Goal: Use online tool/utility: Utilize a website feature to perform a specific function

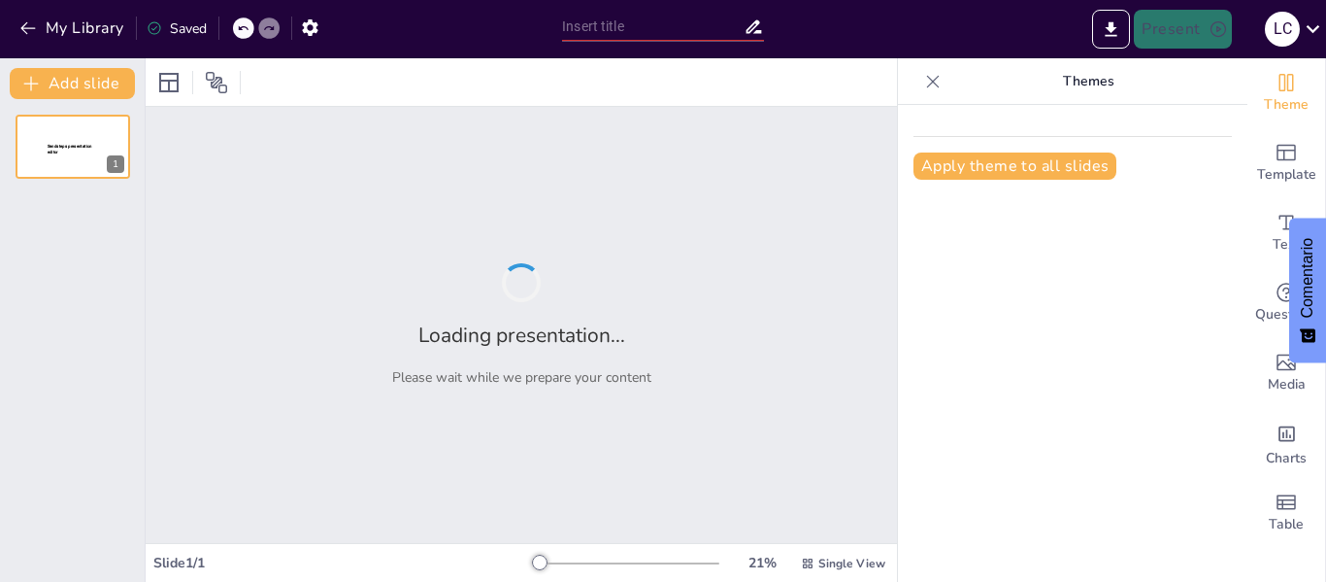
type input "Integración del Aprendizaje Socioemocional en el Currículo Escolar"
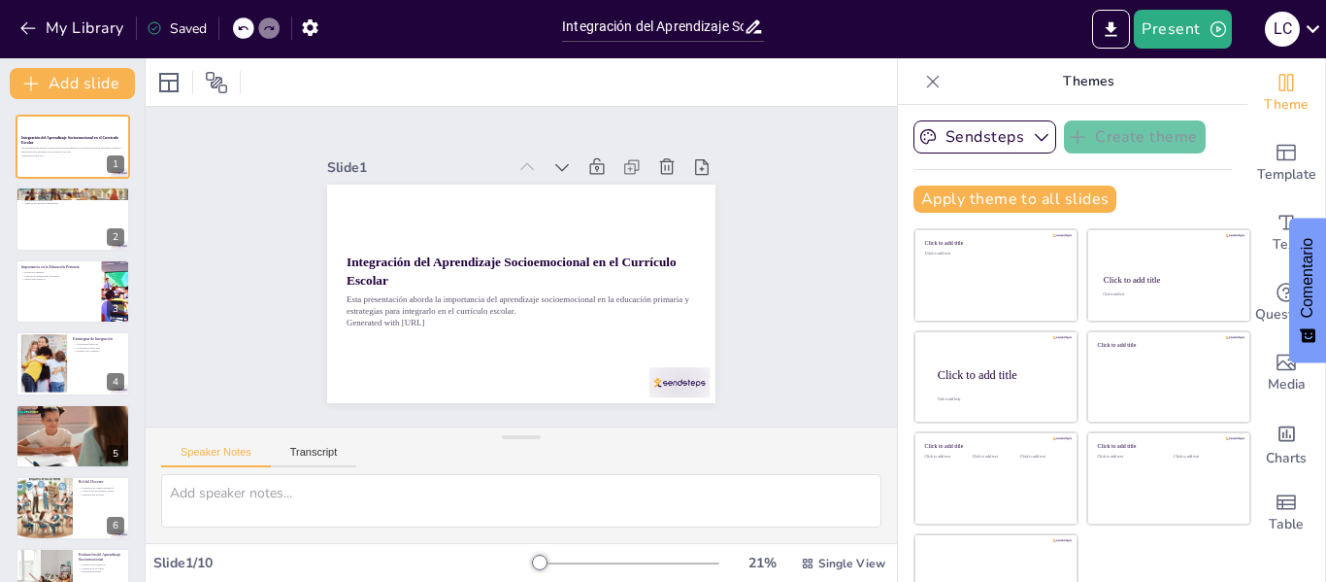
click at [3, 207] on div "Integración del Aprendizaje Socioemocional en el Currículo Escolar Esta present…" at bounding box center [72, 472] width 145 height 715
click at [83, 214] on button at bounding box center [85, 203] width 23 height 23
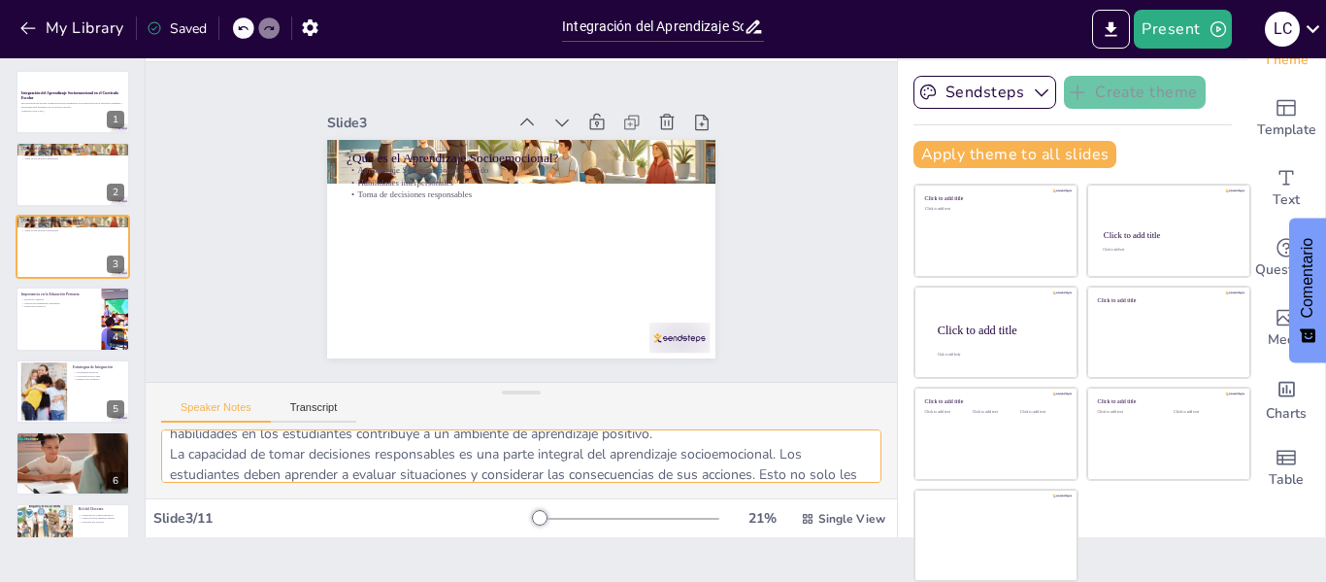
scroll to position [148, 0]
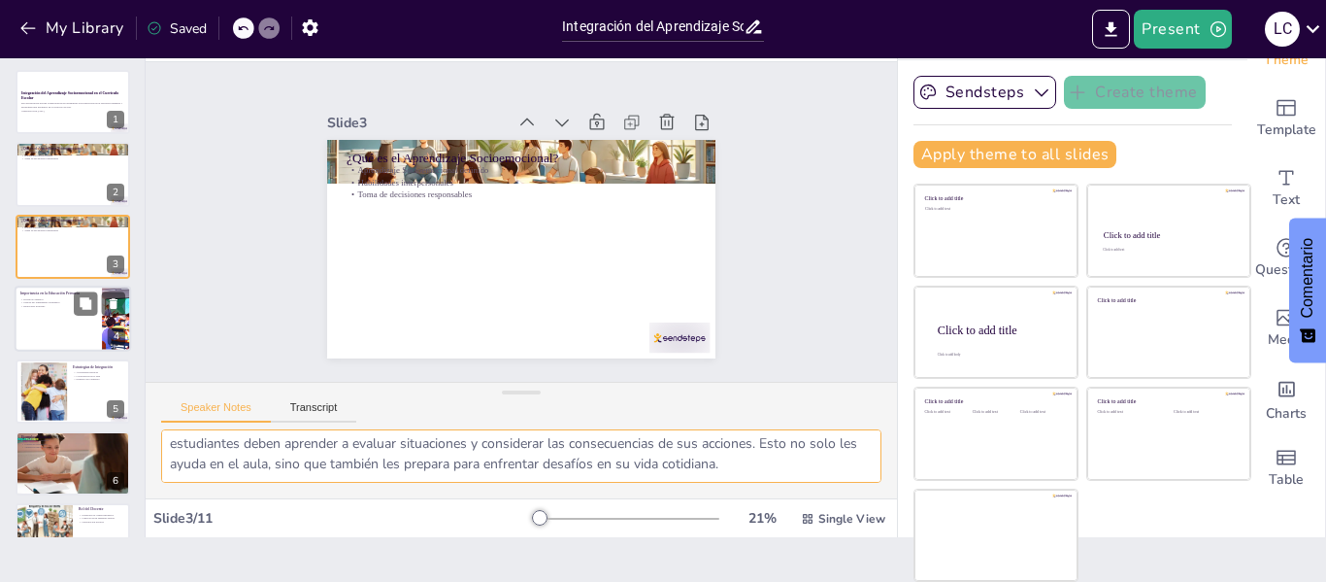
click at [59, 312] on div at bounding box center [73, 318] width 116 height 66
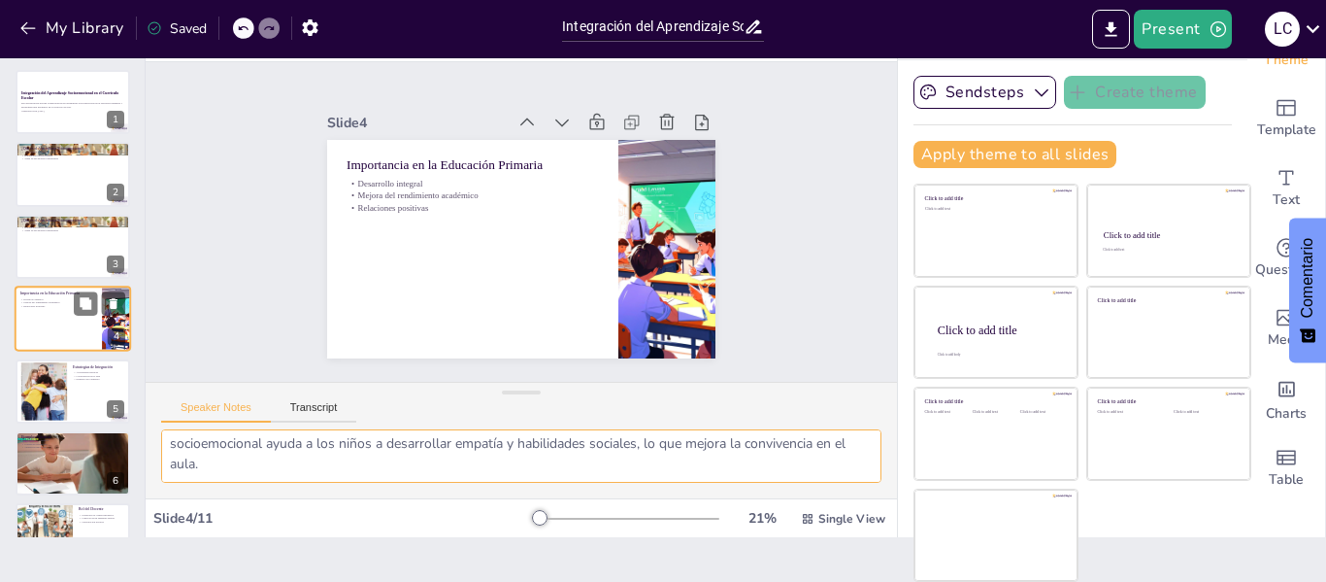
scroll to position [127, 0]
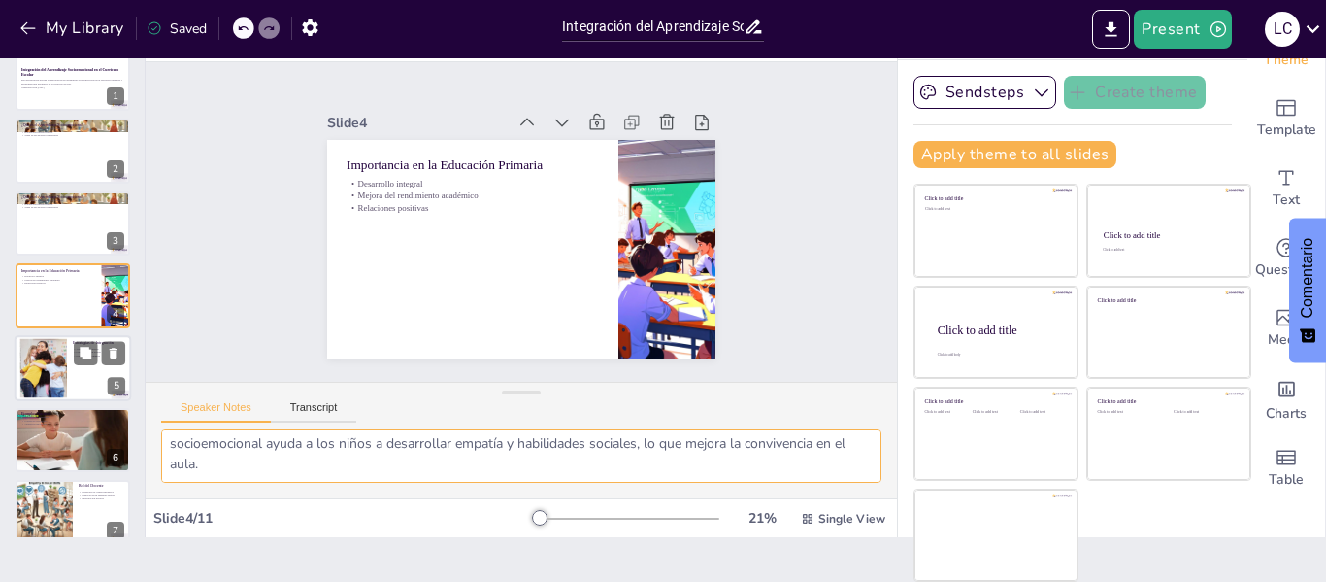
click at [65, 363] on div at bounding box center [43, 367] width 94 height 59
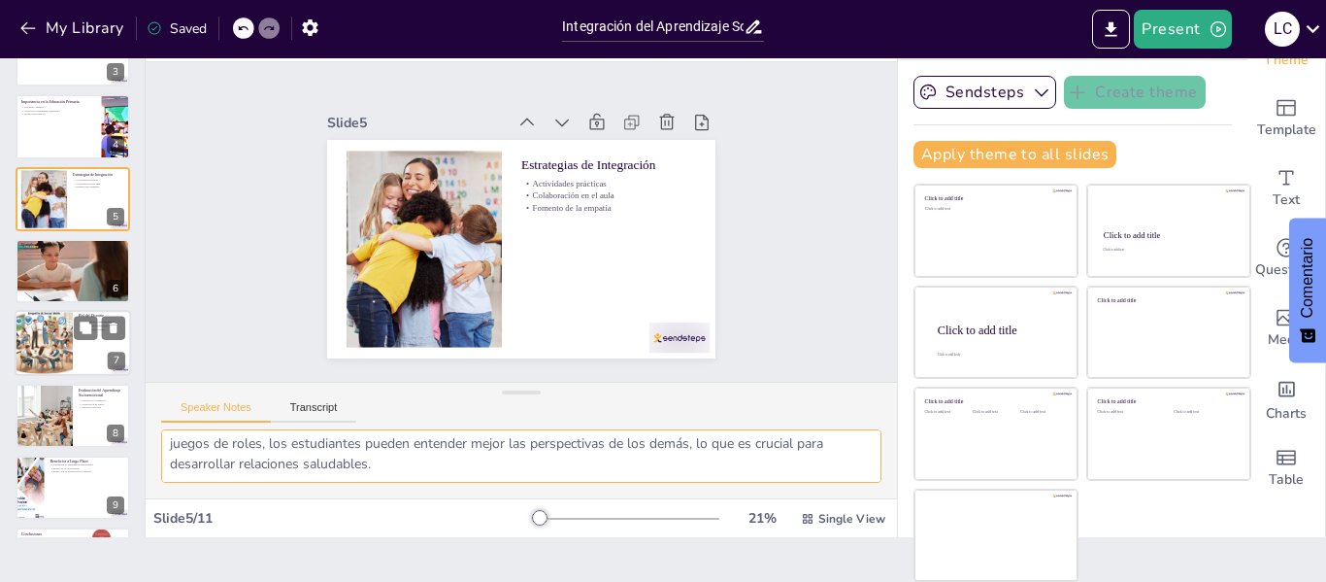
click at [68, 349] on div at bounding box center [44, 344] width 116 height 66
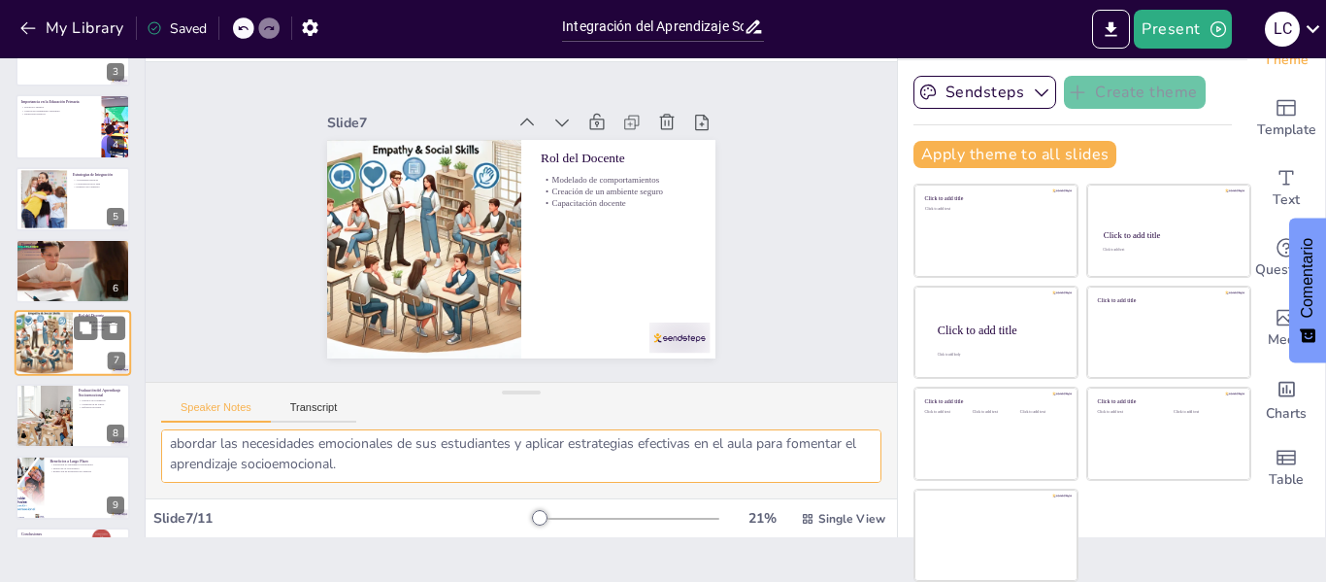
scroll to position [240, 0]
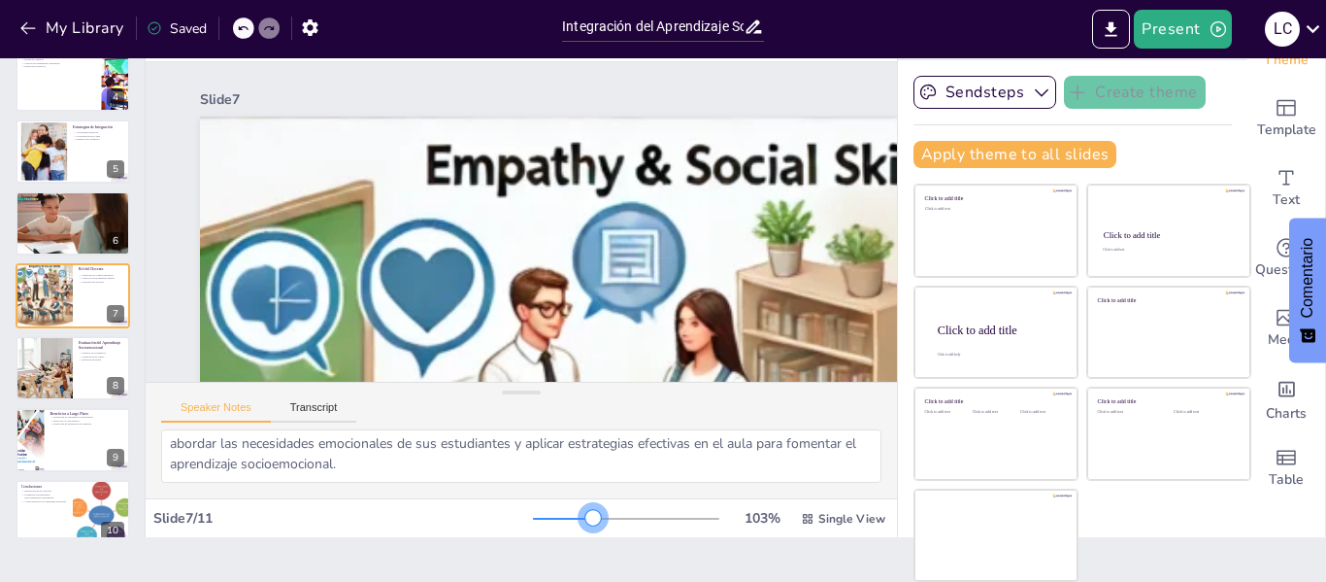
click at [565, 516] on div at bounding box center [626, 519] width 186 height 16
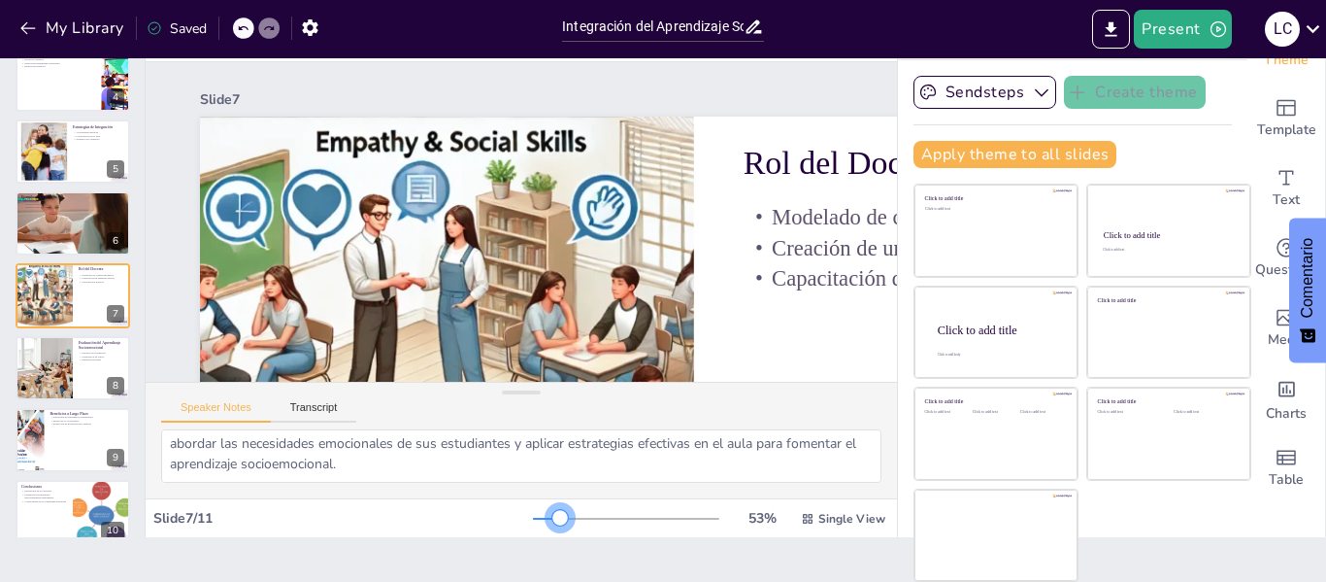
click at [533, 511] on div at bounding box center [626, 519] width 186 height 16
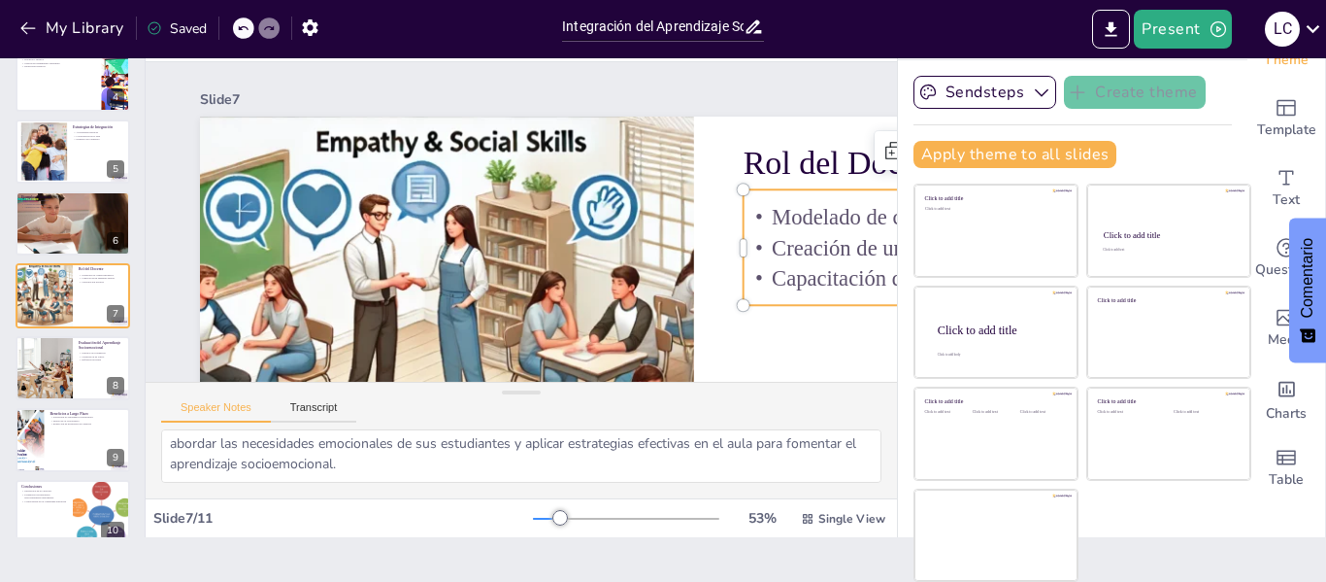
click at [757, 305] on div "Rol del Docente Modelado de comportamientos Creación de un ambiente seguro Capa…" at bounding box center [609, 450] width 1128 height 910
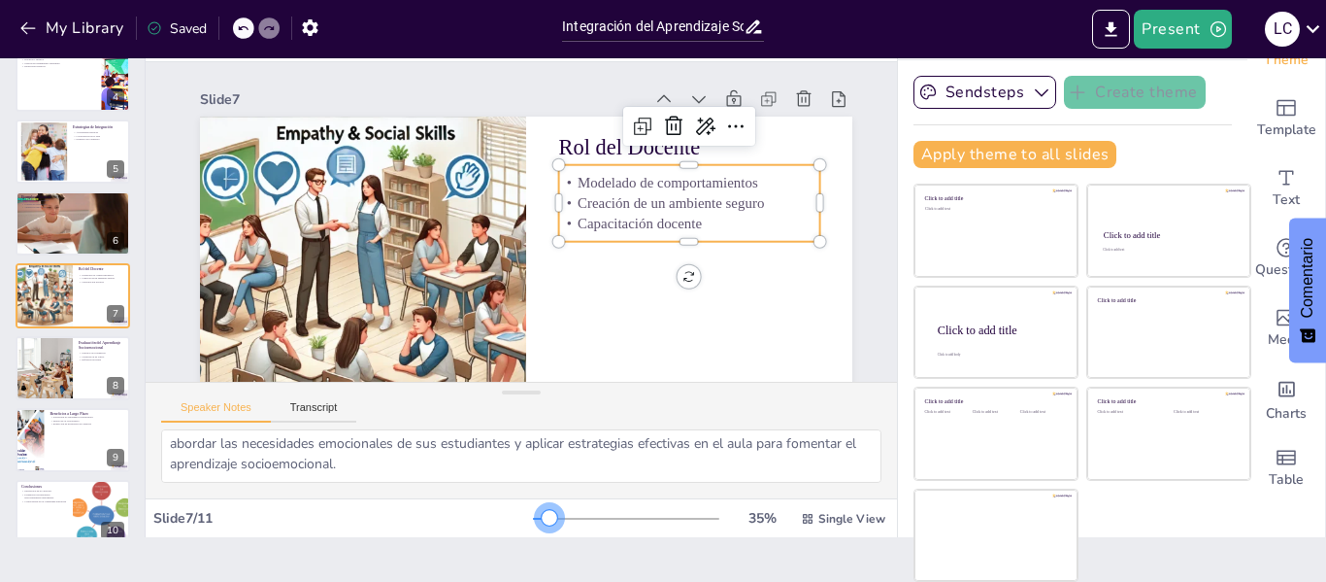
click at [533, 517] on div at bounding box center [541, 518] width 17 height 2
click at [68, 367] on div at bounding box center [43, 368] width 99 height 66
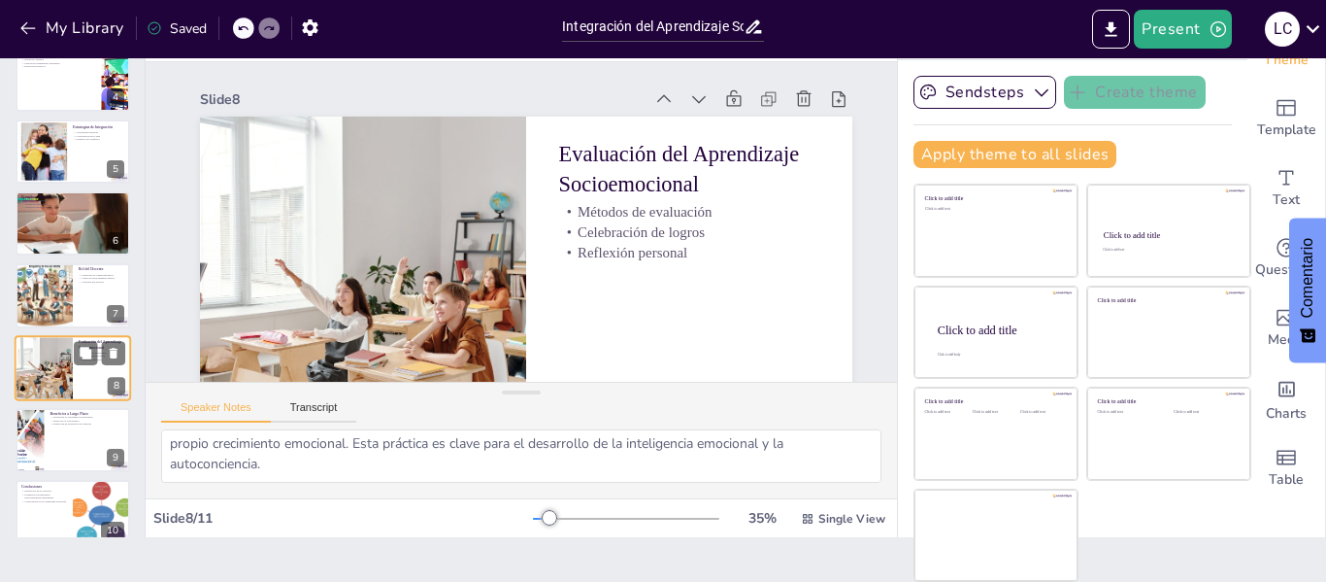
scroll to position [312, 0]
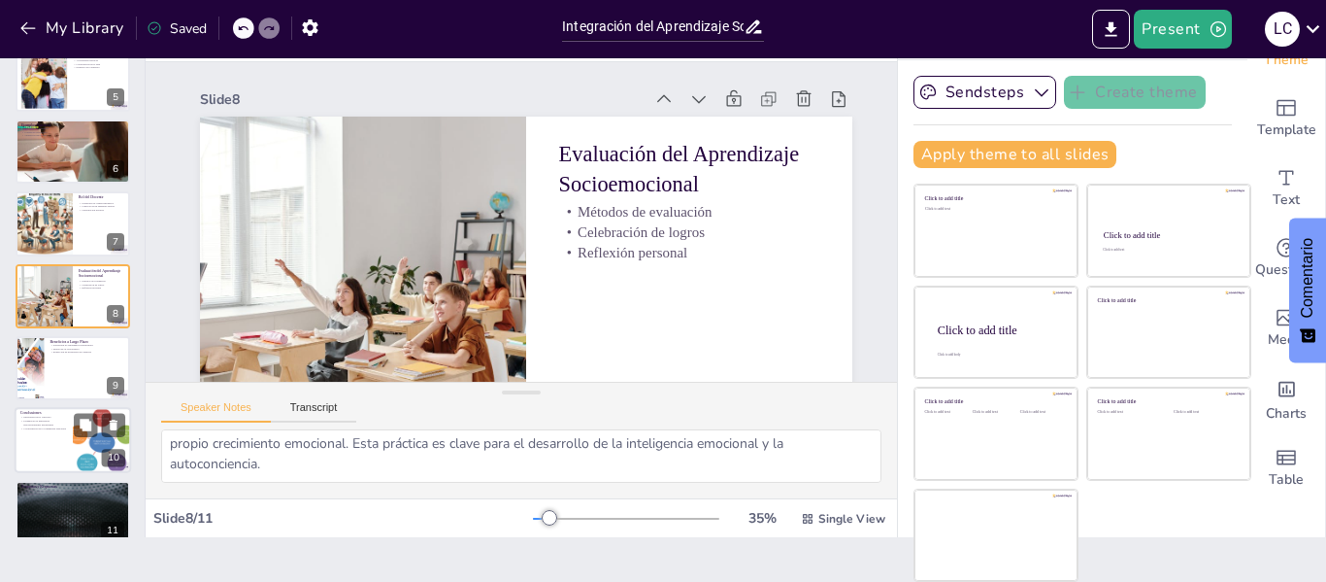
click at [48, 440] on div at bounding box center [73, 441] width 116 height 66
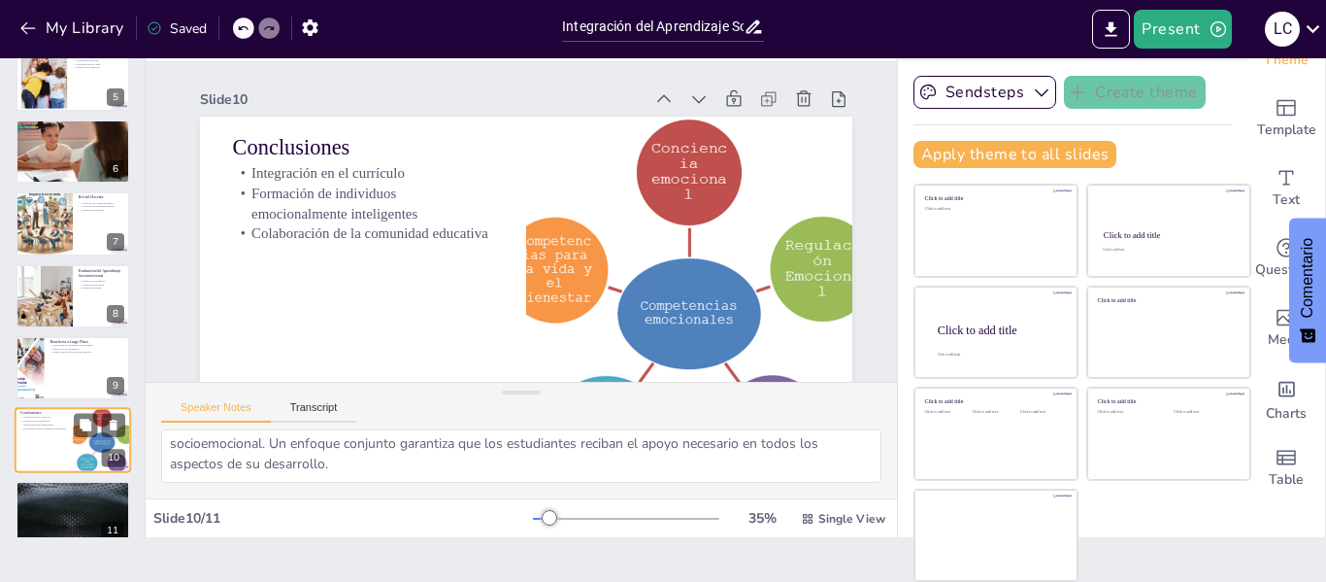
scroll to position [127, 0]
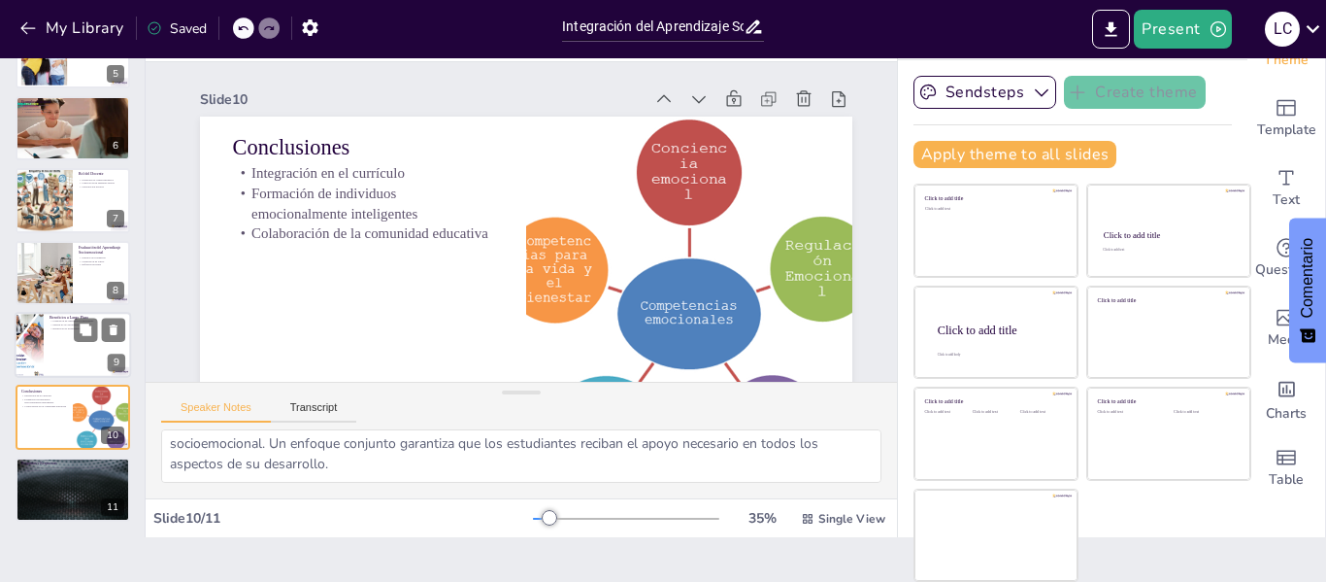
click at [50, 357] on div at bounding box center [73, 345] width 116 height 66
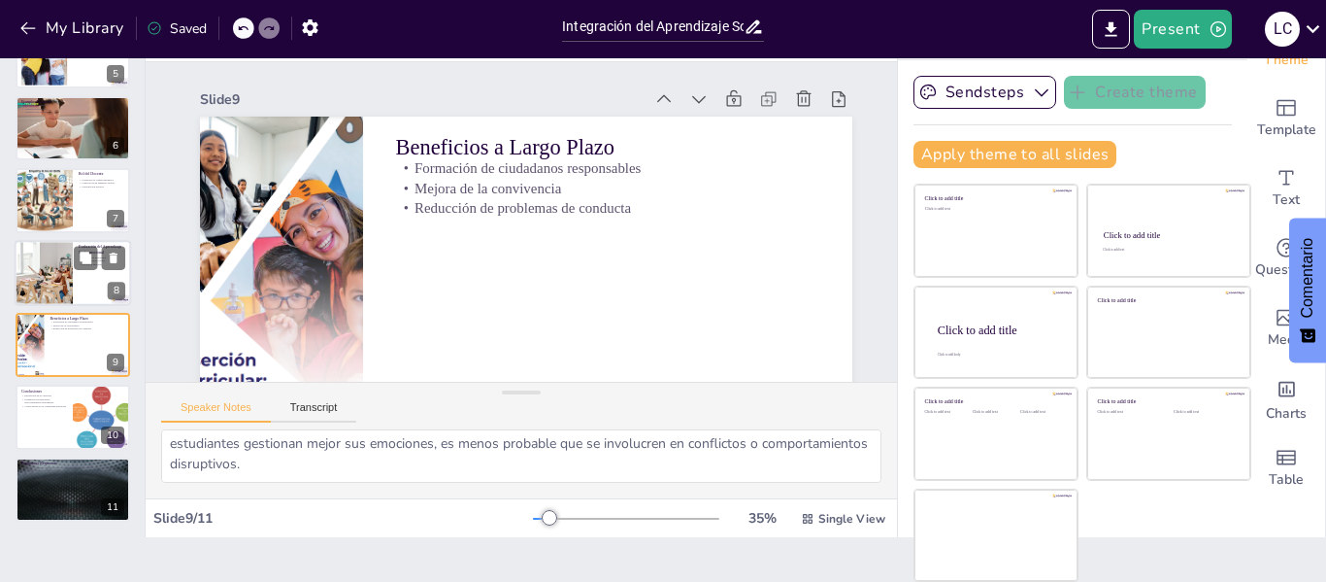
click at [55, 291] on div at bounding box center [43, 273] width 99 height 66
type textarea "Utilizar métodos de evaluación variados es esencial para medir el aprendizaje s…"
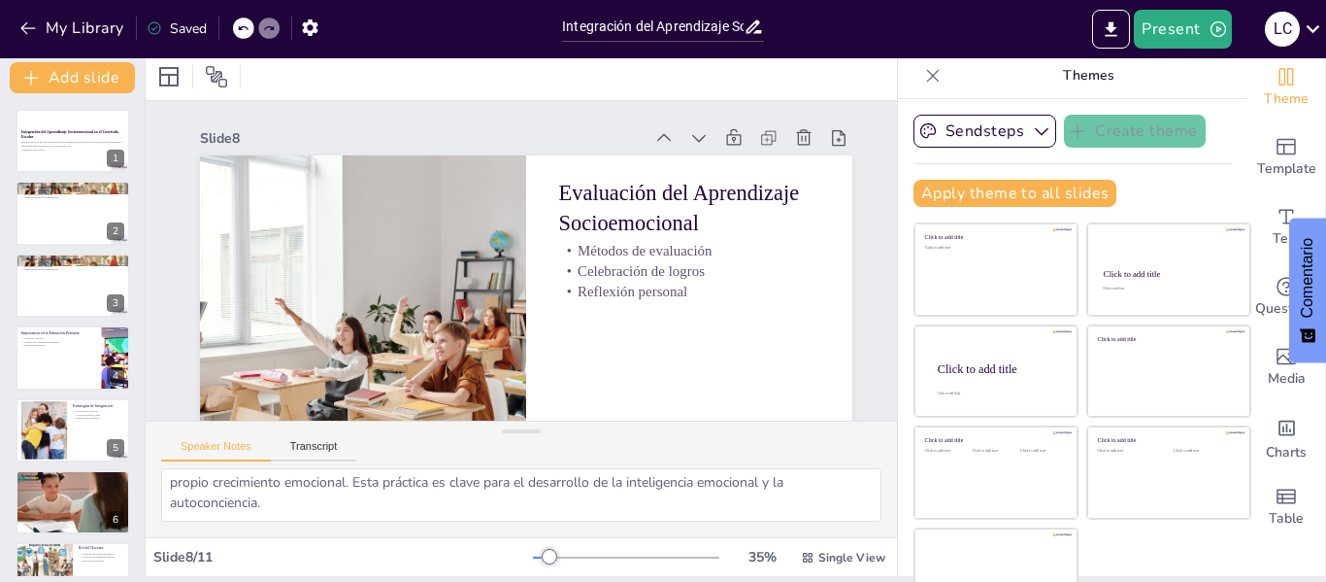
scroll to position [0, 0]
